Goal: Task Accomplishment & Management: Complete application form

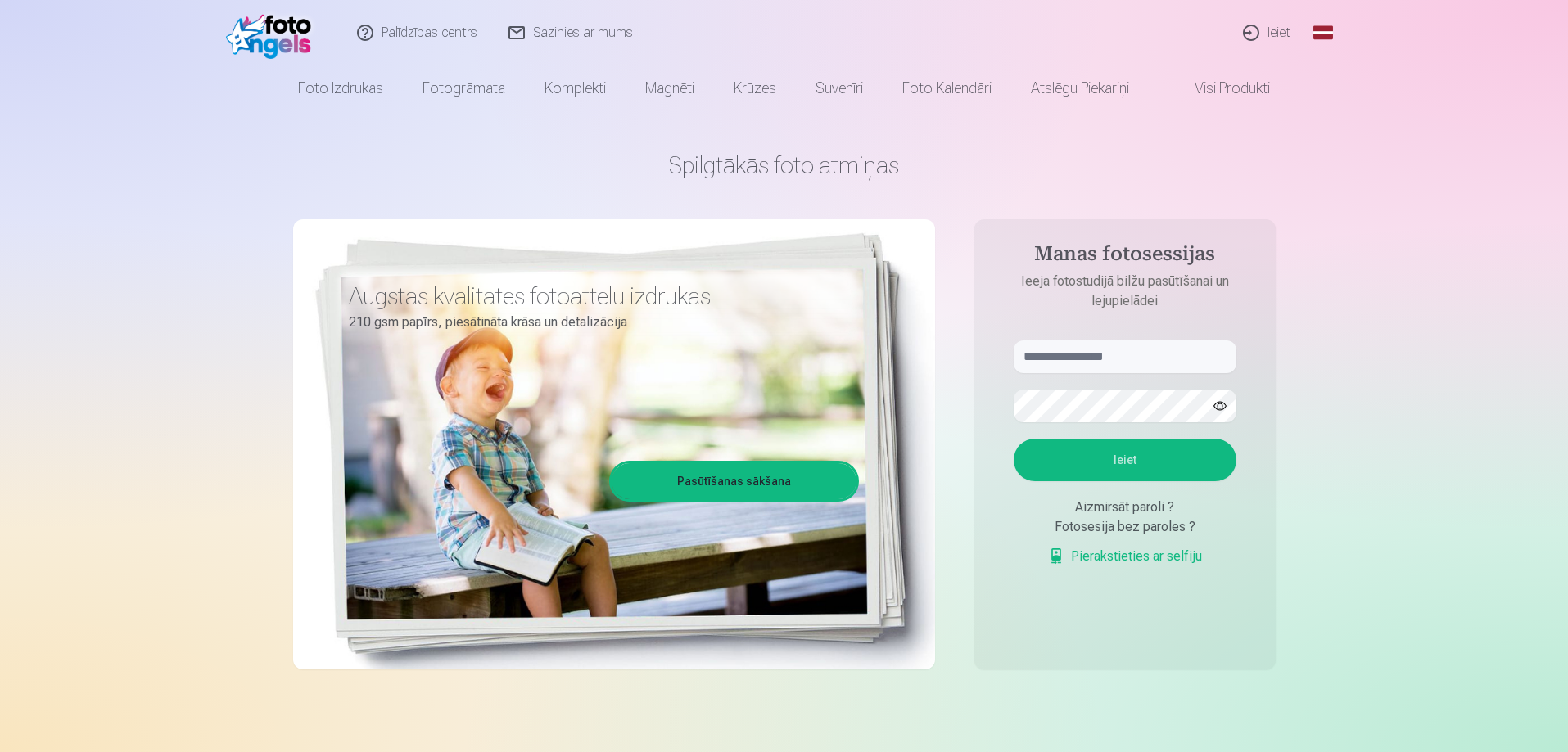
click at [1314, 35] on link "Global" at bounding box center [1323, 33] width 33 height 65
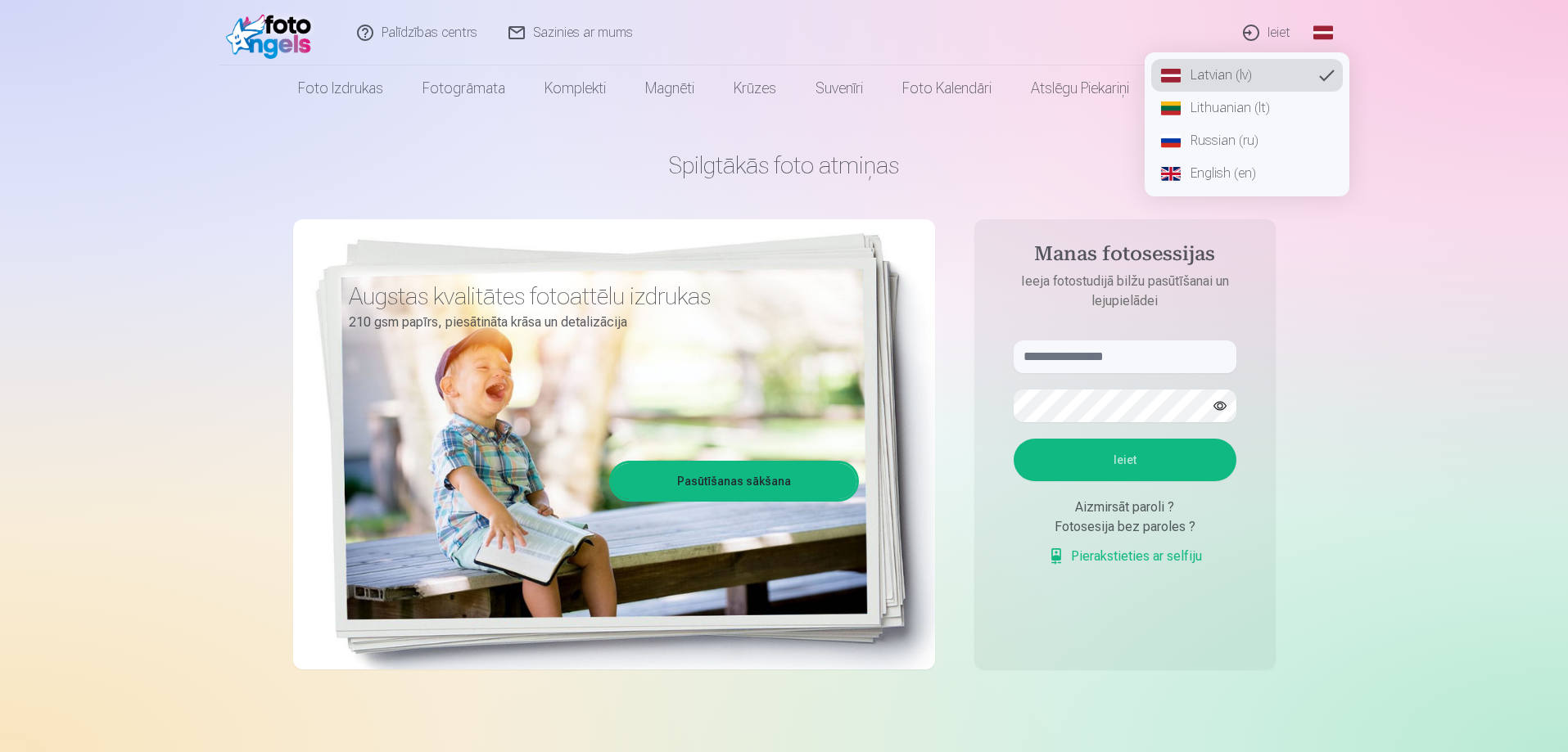
click at [1254, 141] on link "Russian (ru)" at bounding box center [1247, 140] width 192 height 33
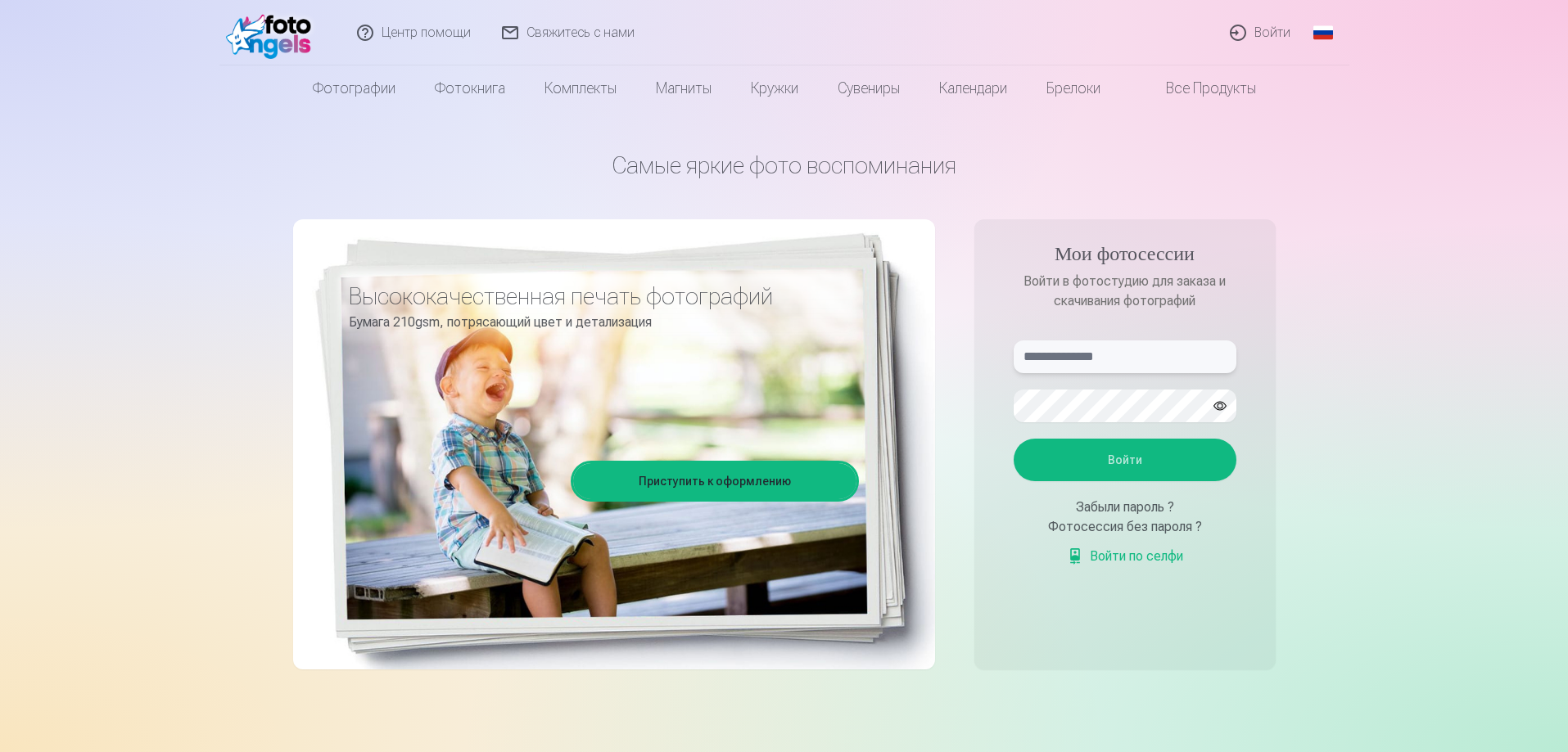
click at [1142, 363] on input "text" at bounding box center [1125, 356] width 223 height 33
type input "**********"
click at [1130, 455] on button "Войти" at bounding box center [1125, 460] width 223 height 42
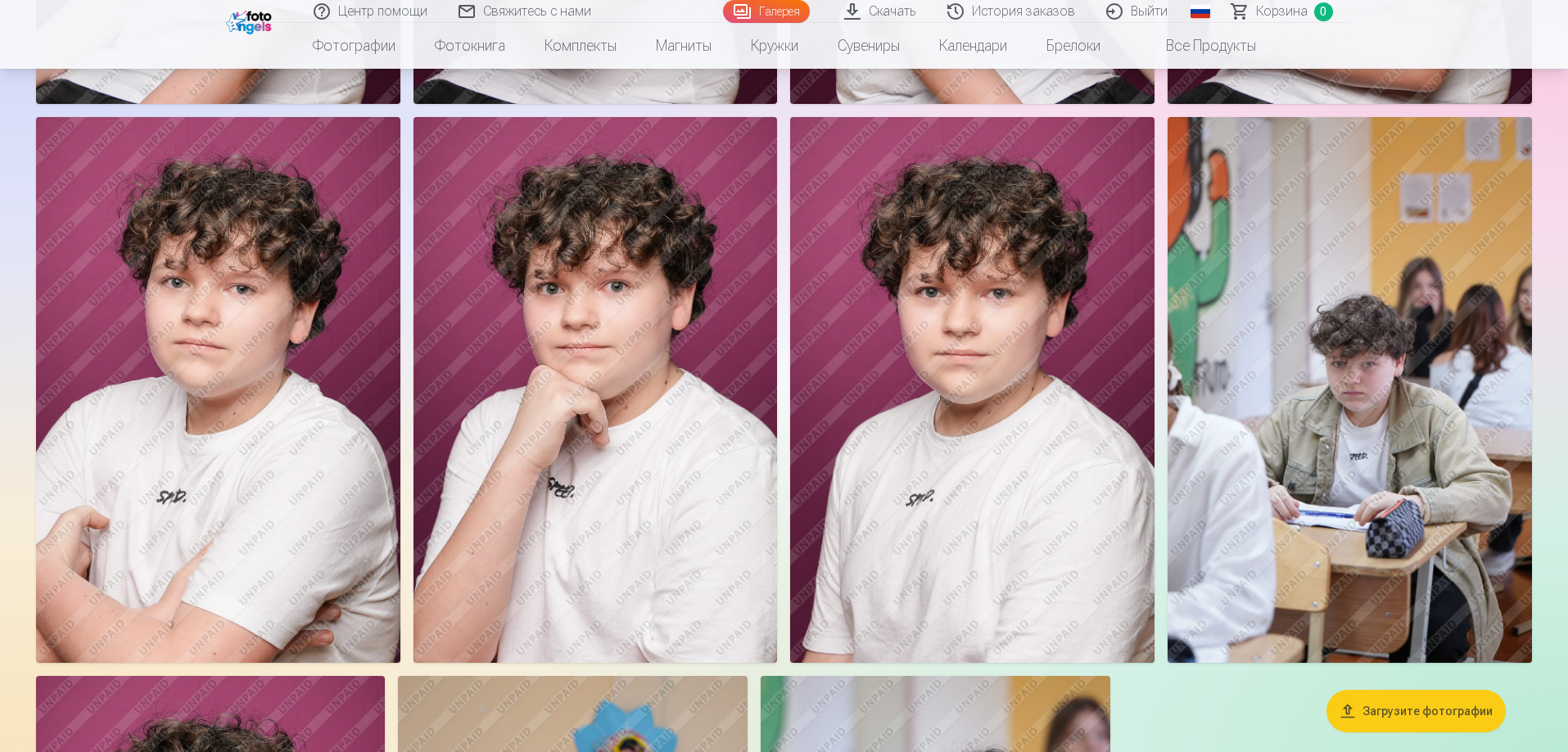
scroll to position [2946, 0]
